Goal: Information Seeking & Learning: Learn about a topic

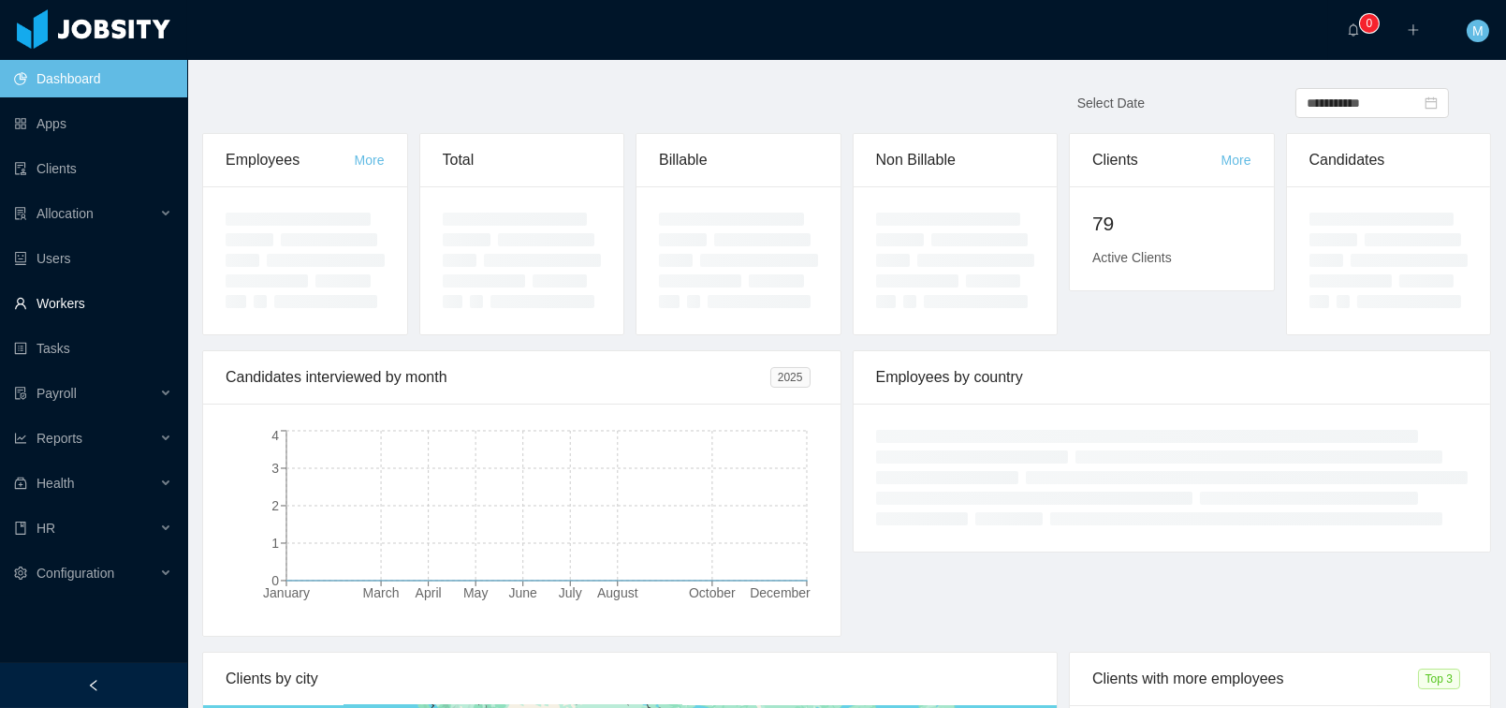
click at [60, 305] on link "Workers" at bounding box center [93, 303] width 158 height 37
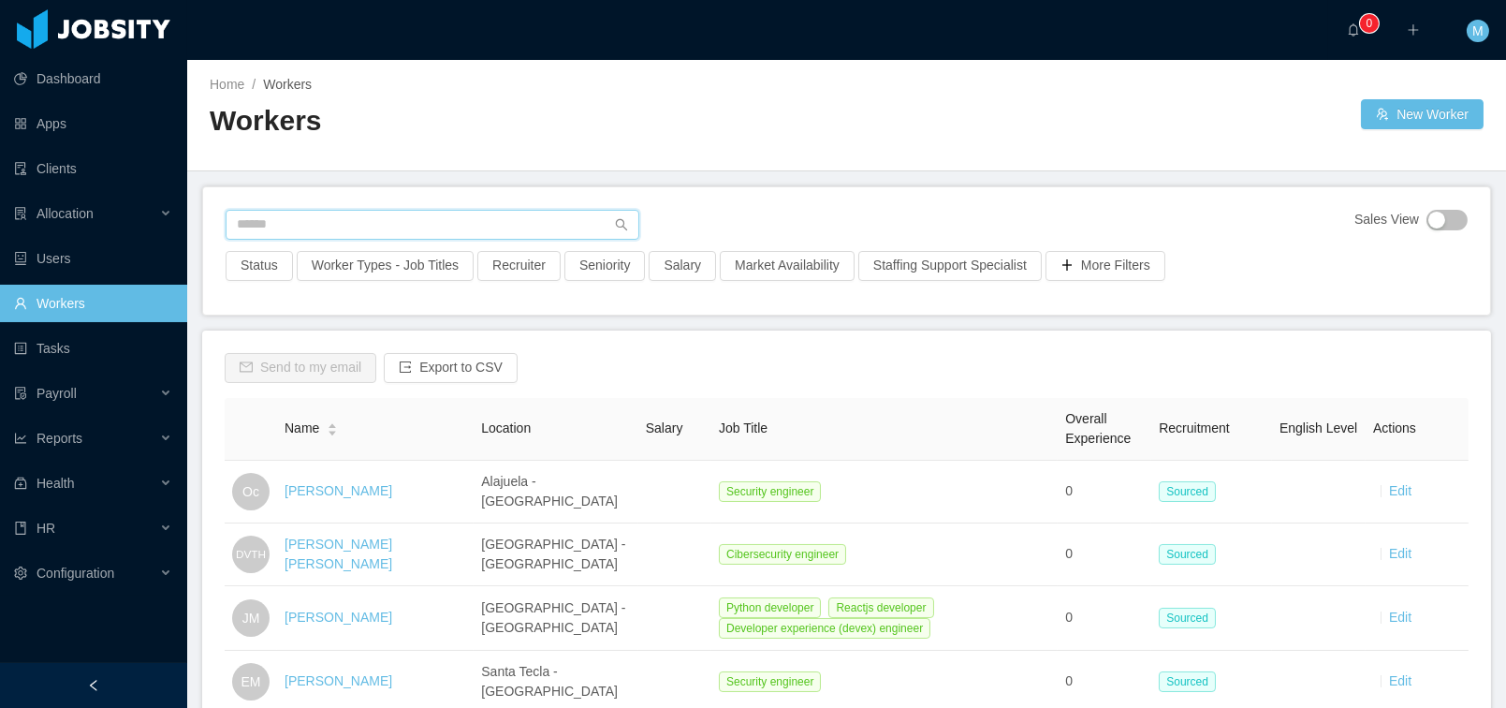
click at [303, 229] on input "text" at bounding box center [433, 225] width 414 height 30
paste input "**********"
type input "**********"
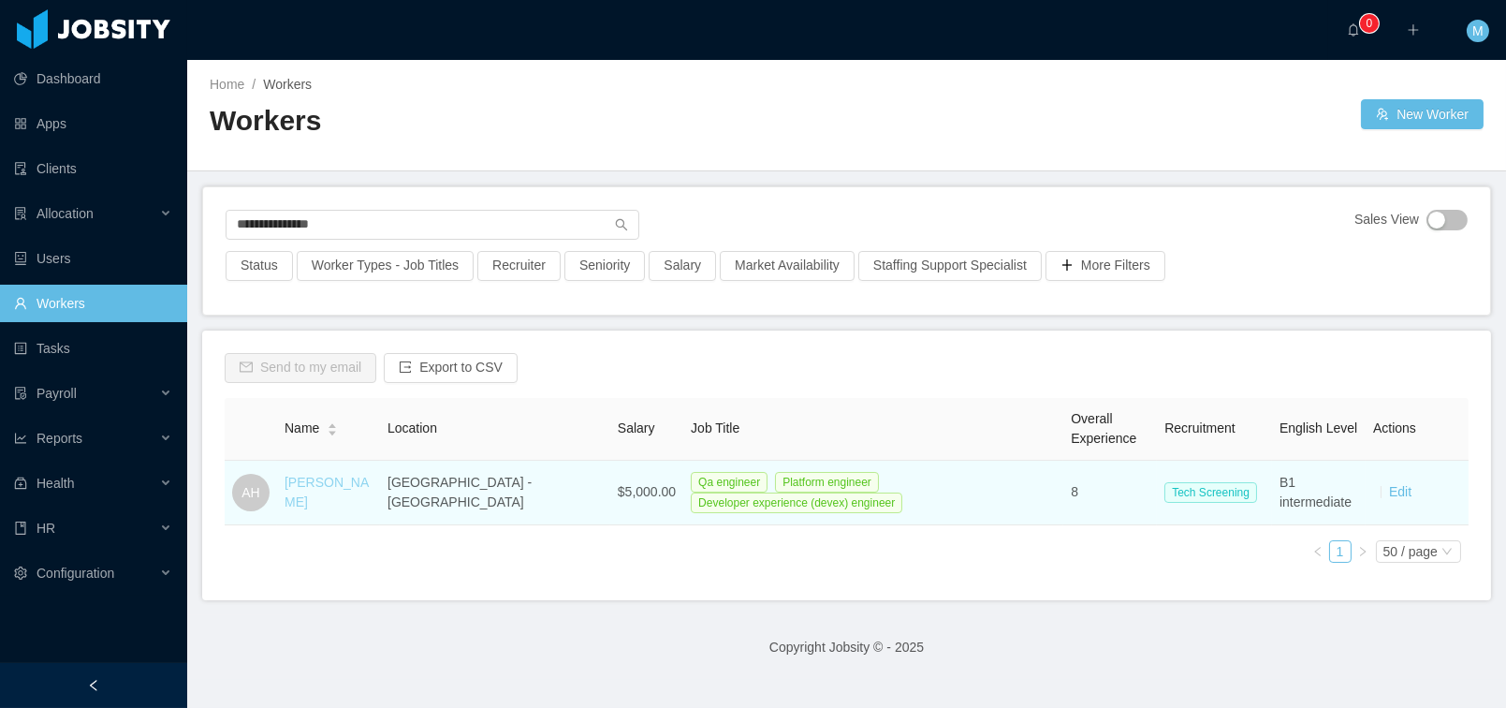
click at [332, 493] on link "[PERSON_NAME]" at bounding box center [327, 492] width 84 height 35
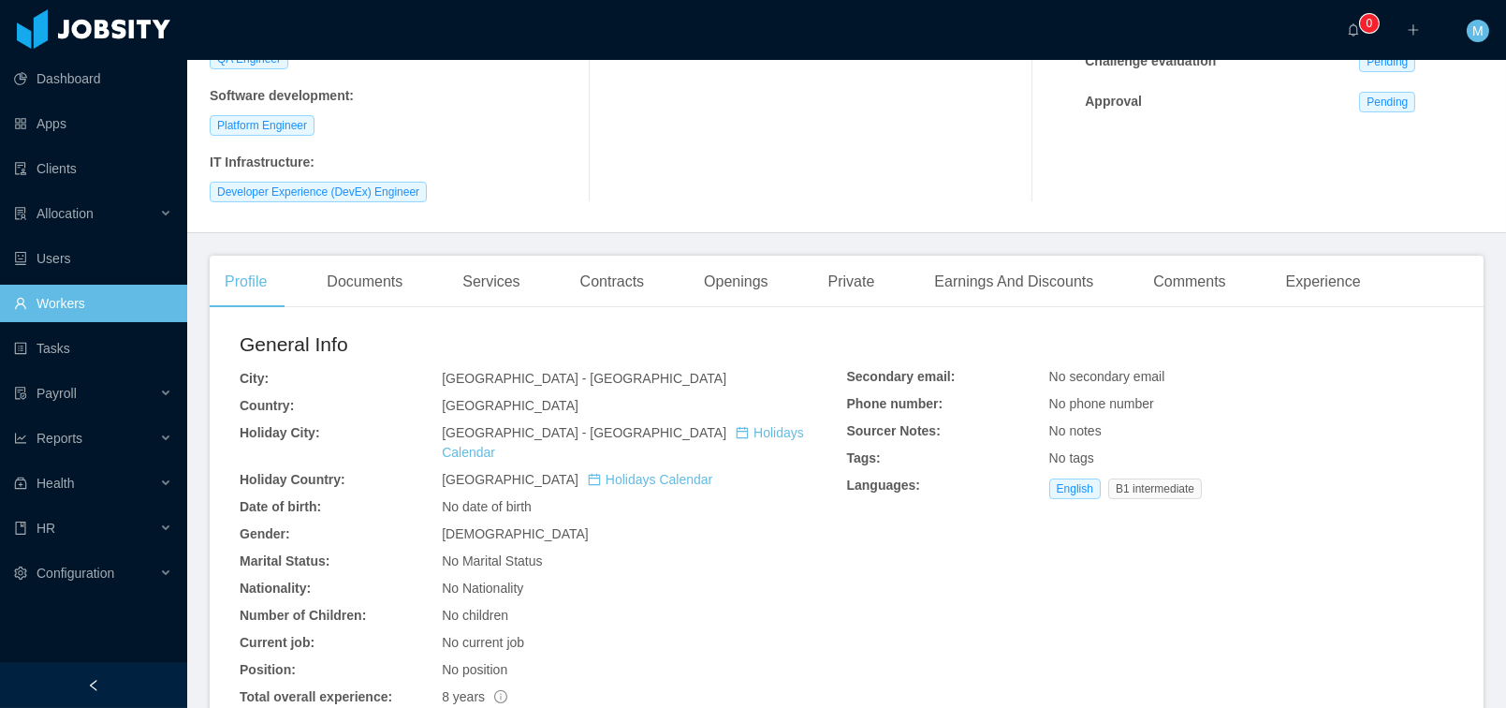
scroll to position [665, 0]
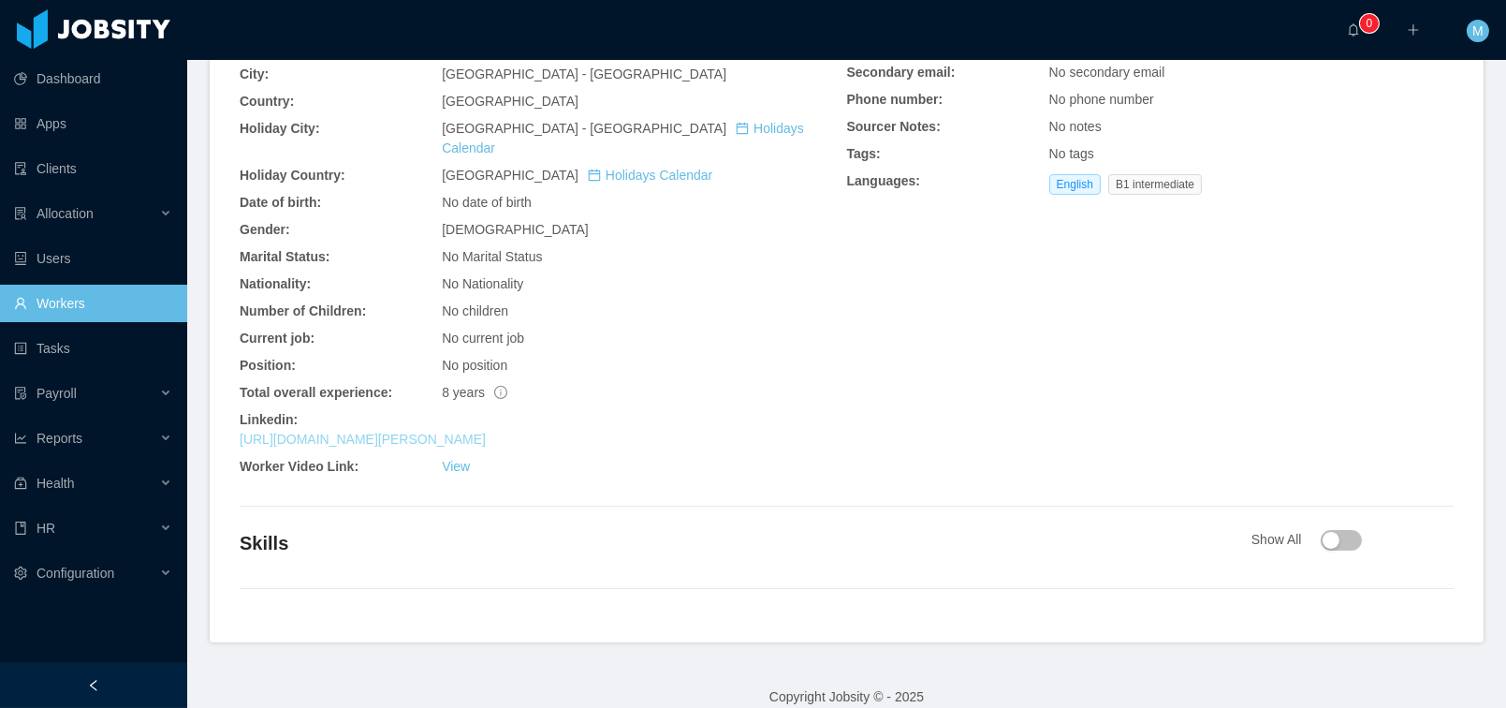
click at [400, 431] on link "[URL][DOMAIN_NAME][PERSON_NAME]" at bounding box center [363, 438] width 246 height 15
click at [486, 431] on link "[URL][DOMAIN_NAME][PERSON_NAME]" at bounding box center [363, 438] width 246 height 15
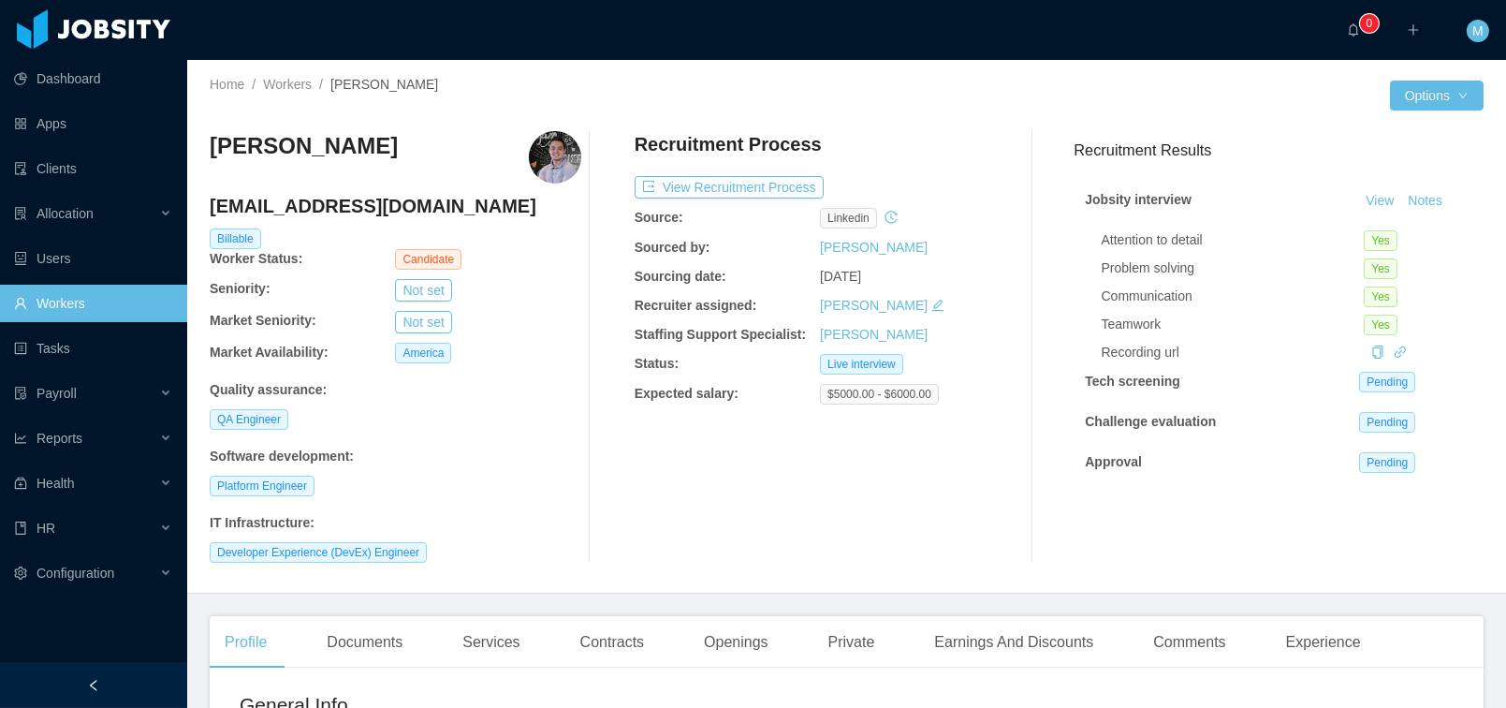
scroll to position [0, 0]
click at [1409, 207] on button "Notes" at bounding box center [1425, 201] width 50 height 22
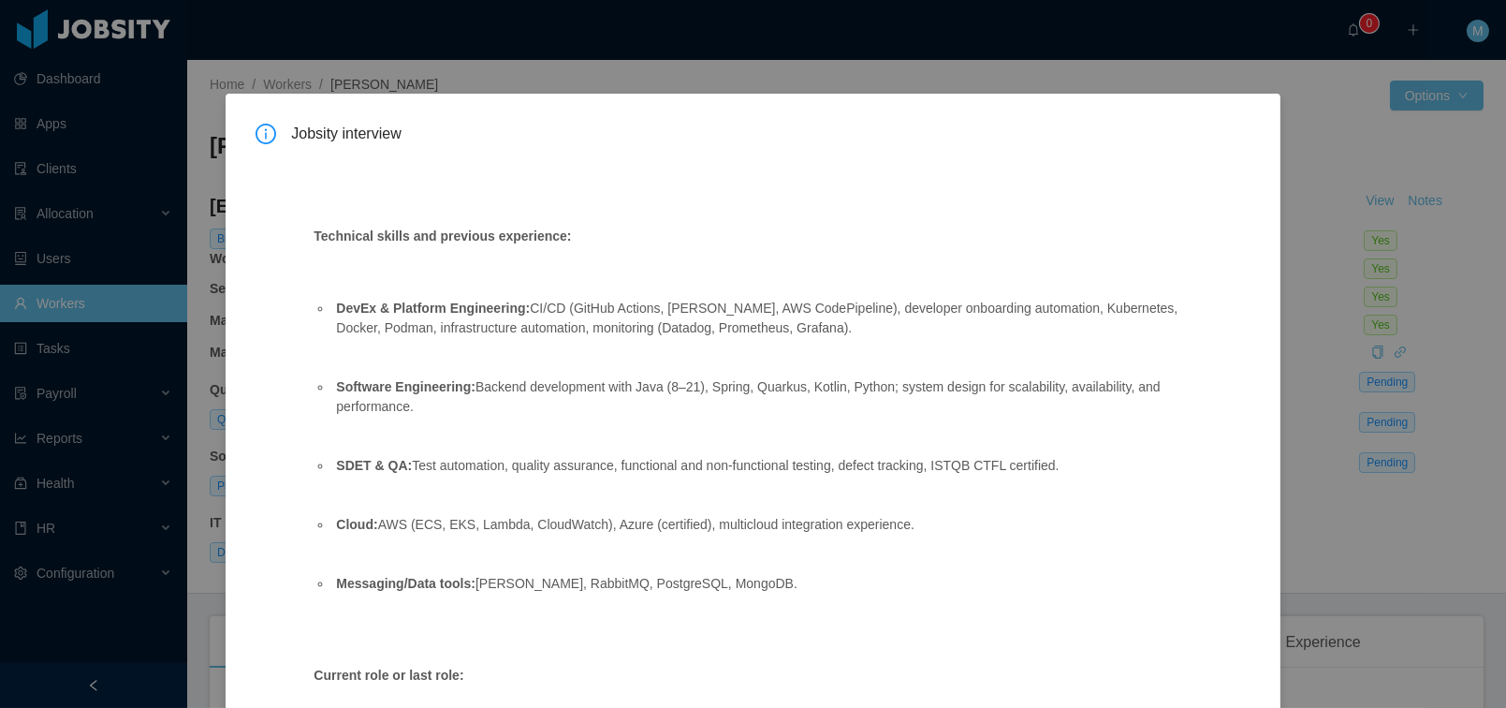
click at [1346, 378] on div "Jobsity interview Technical skills and previous experience: DevEx & Platform En…" at bounding box center [753, 354] width 1506 height 708
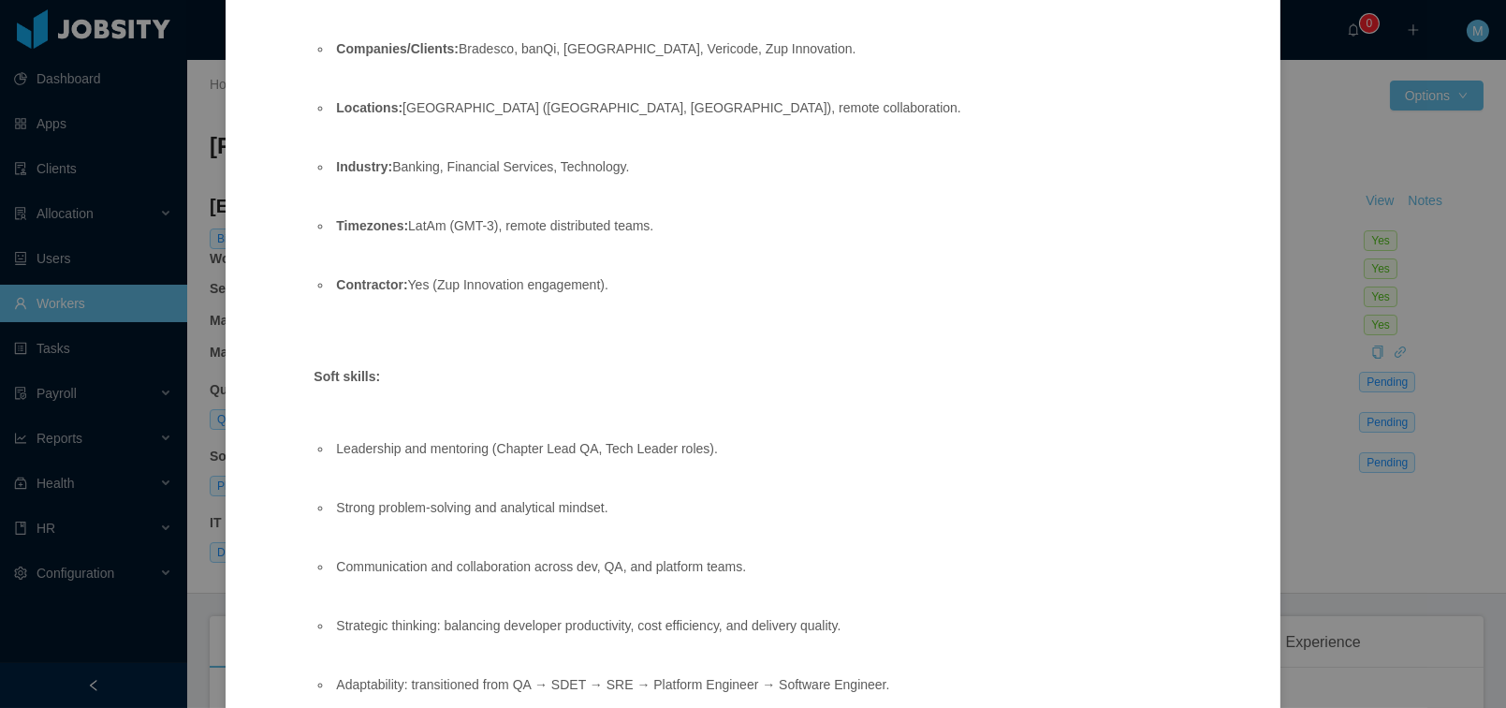
scroll to position [1815, 0]
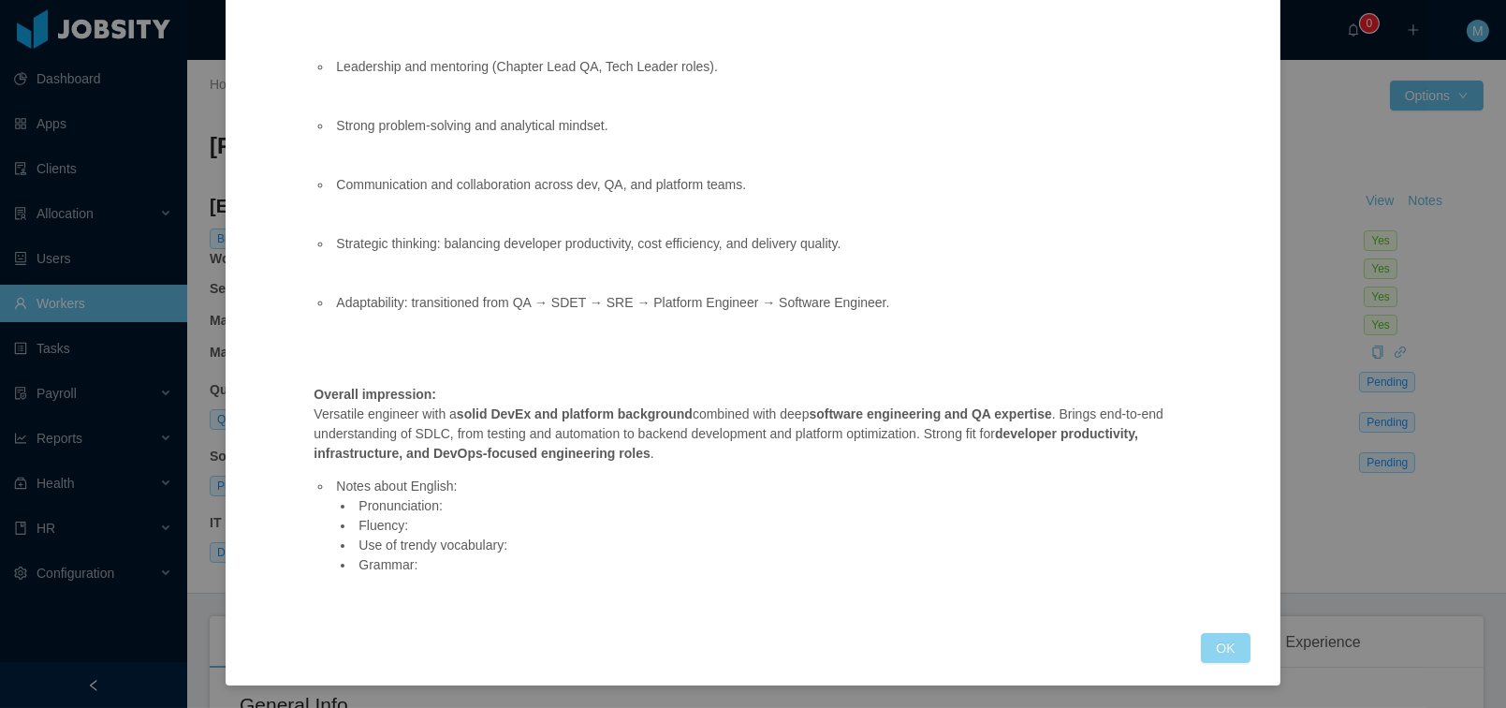
click at [1217, 644] on button "OK" at bounding box center [1225, 648] width 49 height 30
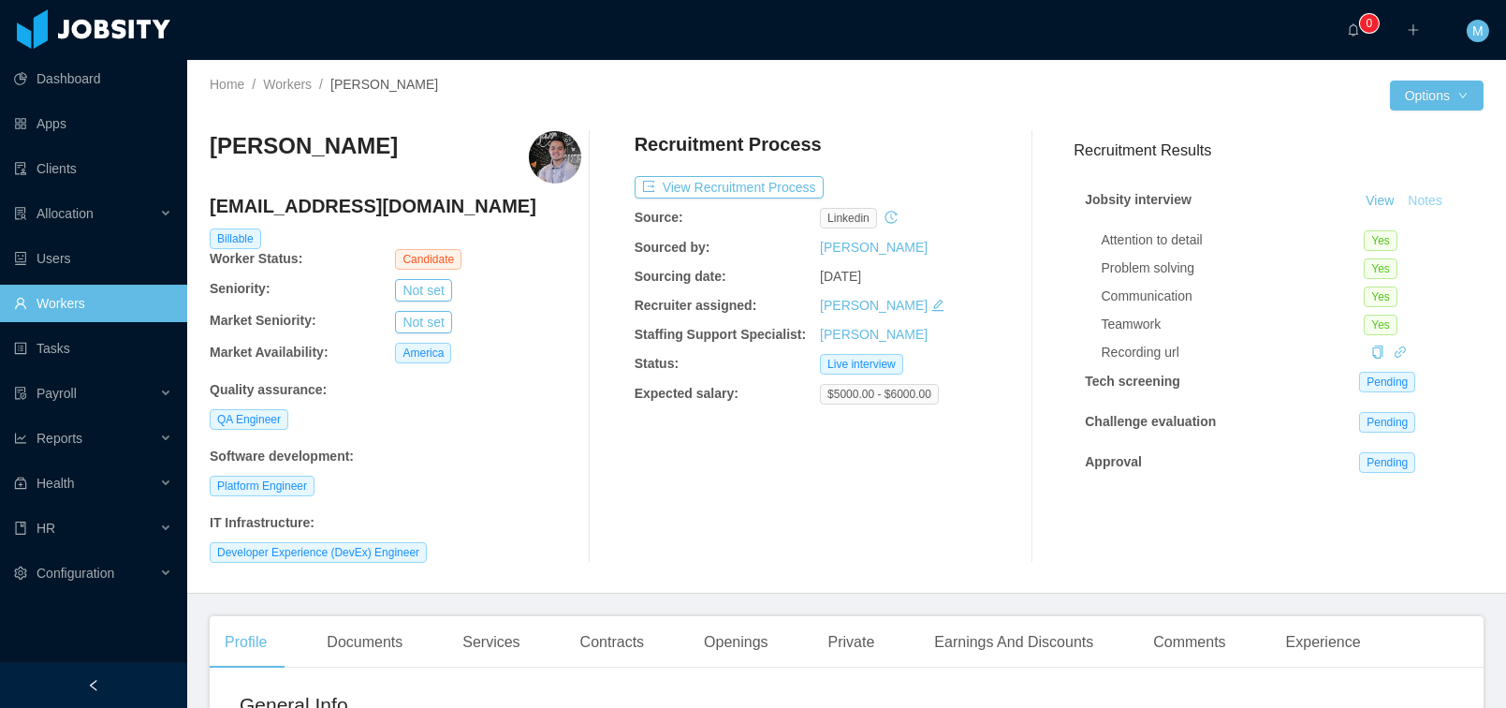
scroll to position [1721, 0]
click at [659, 483] on div "Recruitment Process View Recruitment Process Source: linkedin Sourced by: [PERS…" at bounding box center [821, 346] width 372 height 431
